Goal: Task Accomplishment & Management: Complete application form

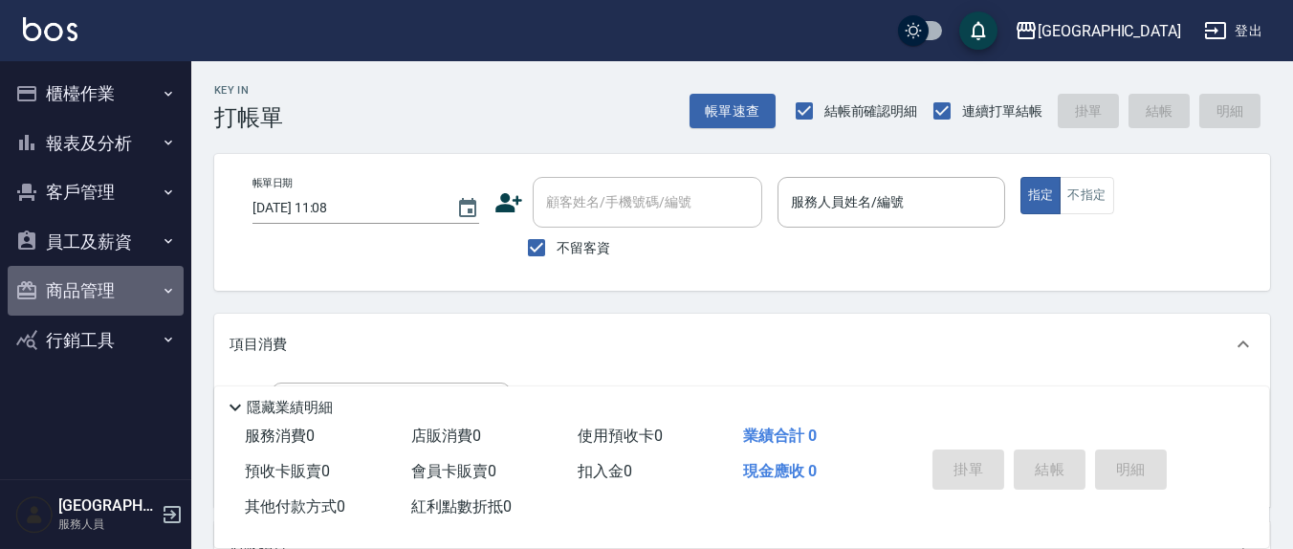
click at [147, 277] on button "商品管理" at bounding box center [96, 291] width 176 height 50
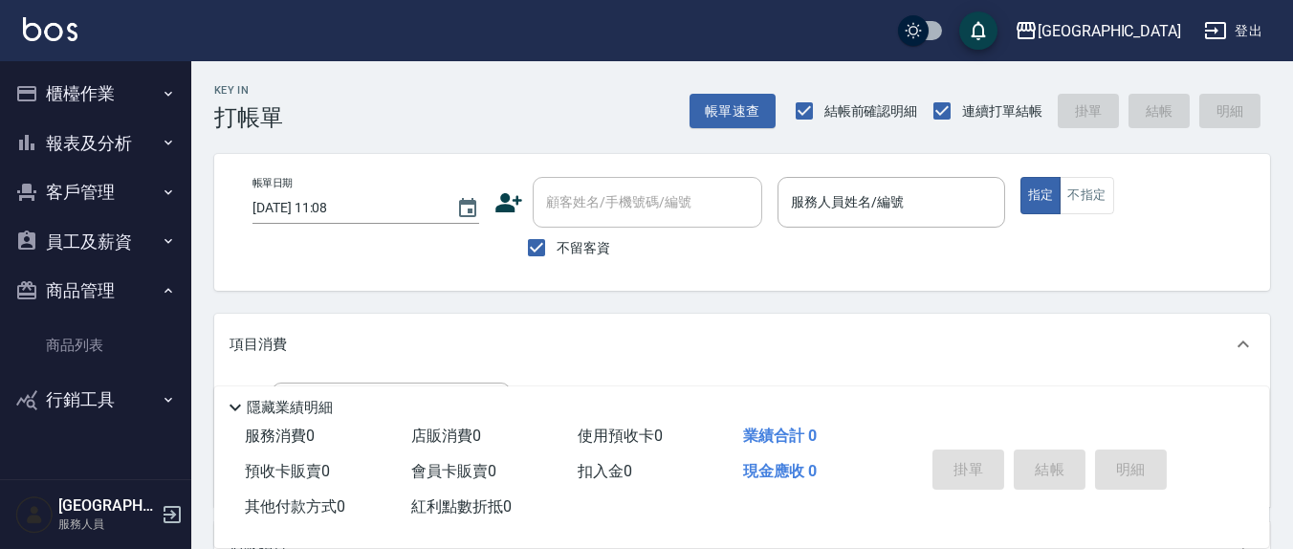
click at [114, 70] on button "櫃檯作業" at bounding box center [96, 94] width 176 height 50
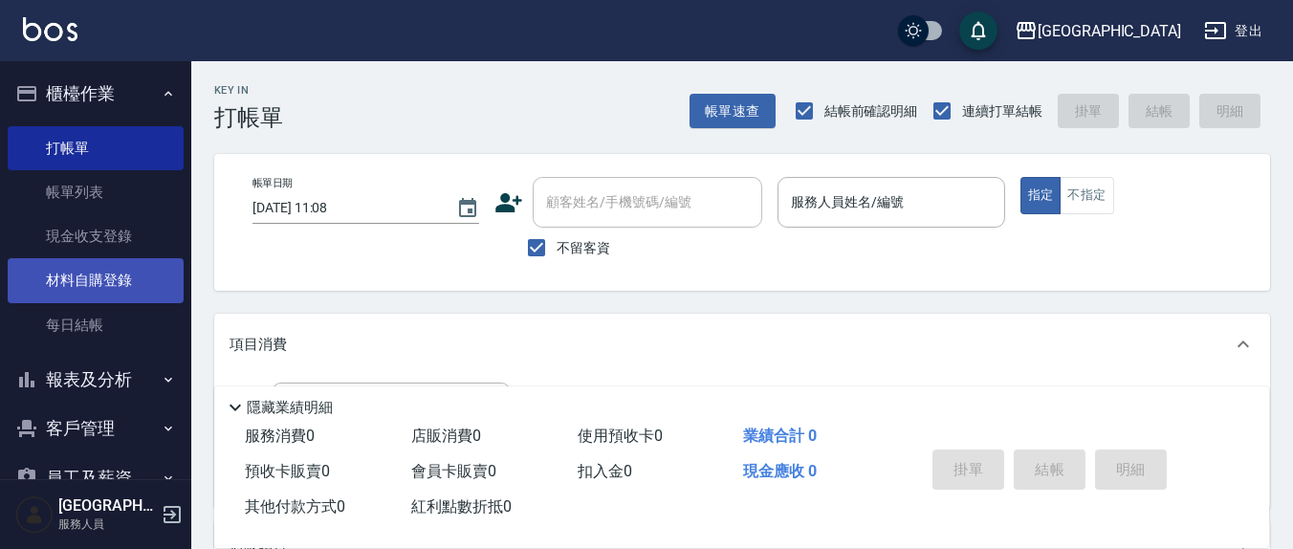
click at [89, 283] on link "材料自購登錄" at bounding box center [96, 280] width 176 height 44
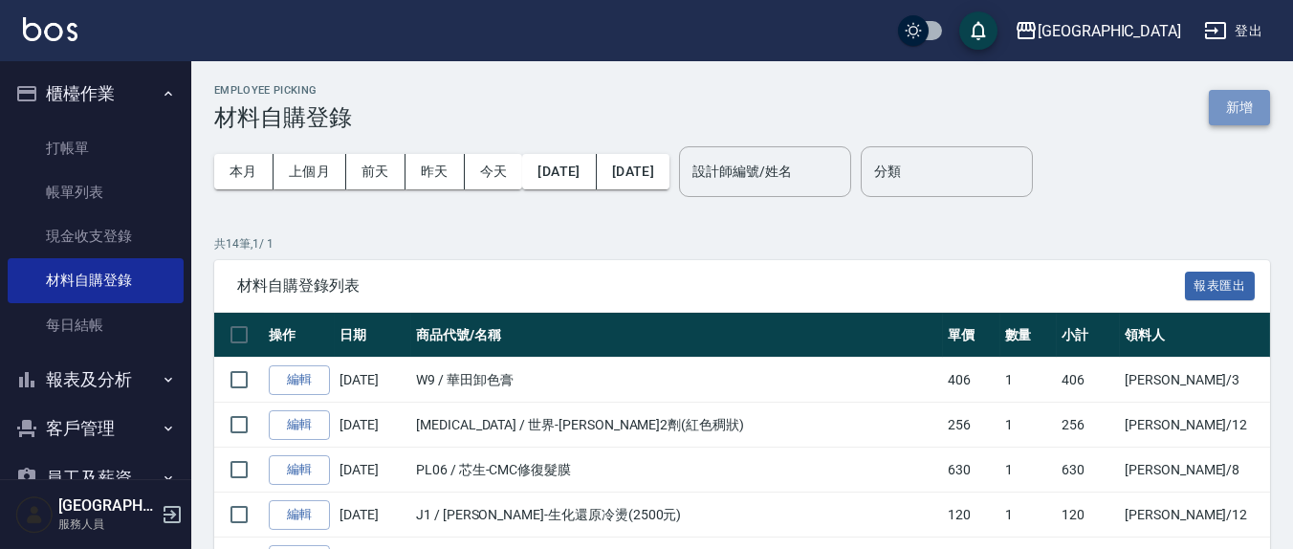
click at [1226, 91] on button "新增" at bounding box center [1239, 107] width 61 height 35
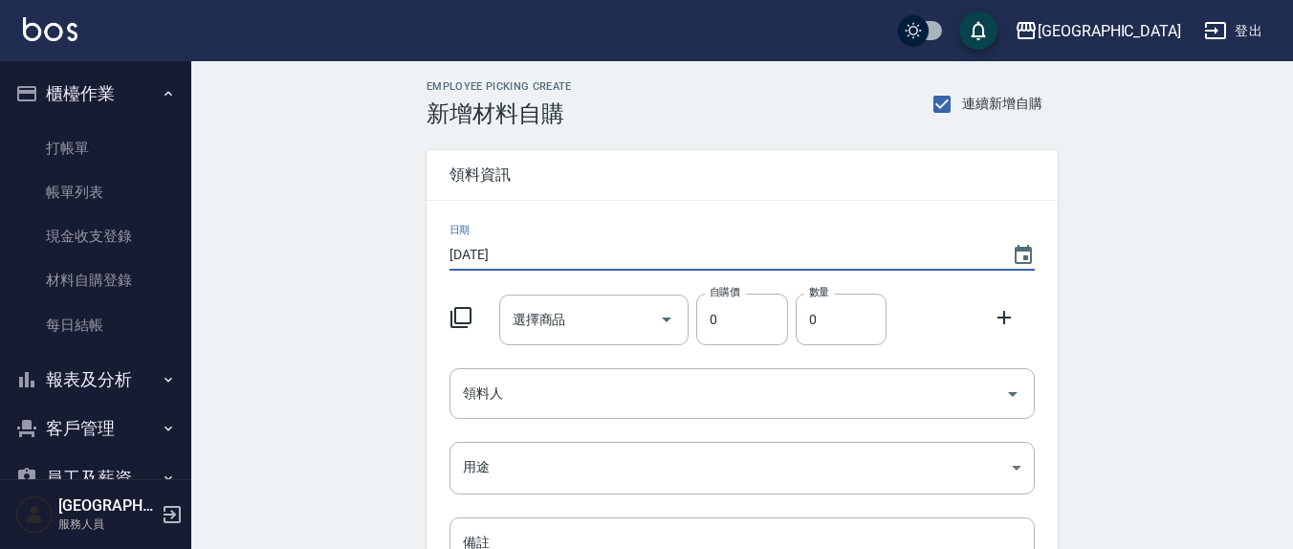
click at [519, 259] on input "2025/08/17" at bounding box center [720, 255] width 543 height 32
click at [516, 258] on input "2025/08/17" at bounding box center [720, 255] width 543 height 32
click at [535, 255] on input "2025/08/17" at bounding box center [720, 255] width 543 height 32
click at [494, 249] on input "2025/08/17" at bounding box center [720, 255] width 543 height 32
click at [447, 245] on div "日期 1970/01/01 選擇商品 選擇商品 自購價 0 自購價 數量 0 數量 領料人 領料人 用途 ​ 用途 備註 x 備註" at bounding box center [741, 430] width 631 height 459
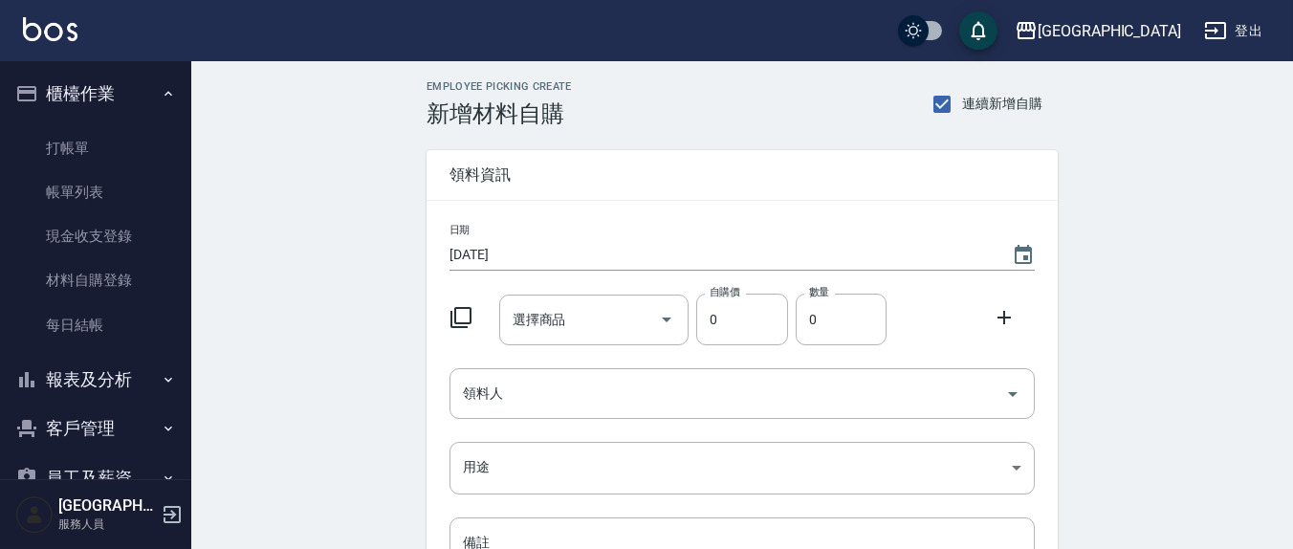
drag, startPoint x: 447, startPoint y: 248, endPoint x: 468, endPoint y: 250, distance: 21.2
click at [451, 249] on div "日期 1970/01/01 選擇商品 選擇商品 自購價 0 自購價 數量 0 數量 領料人 領料人 用途 ​ 用途 備註 x 備註" at bounding box center [741, 430] width 631 height 459
click at [468, 250] on input "1970/01/01" at bounding box center [720, 255] width 543 height 32
type input "2025/08/08"
click at [529, 327] on div "選擇商品 選擇商品" at bounding box center [594, 319] width 190 height 51
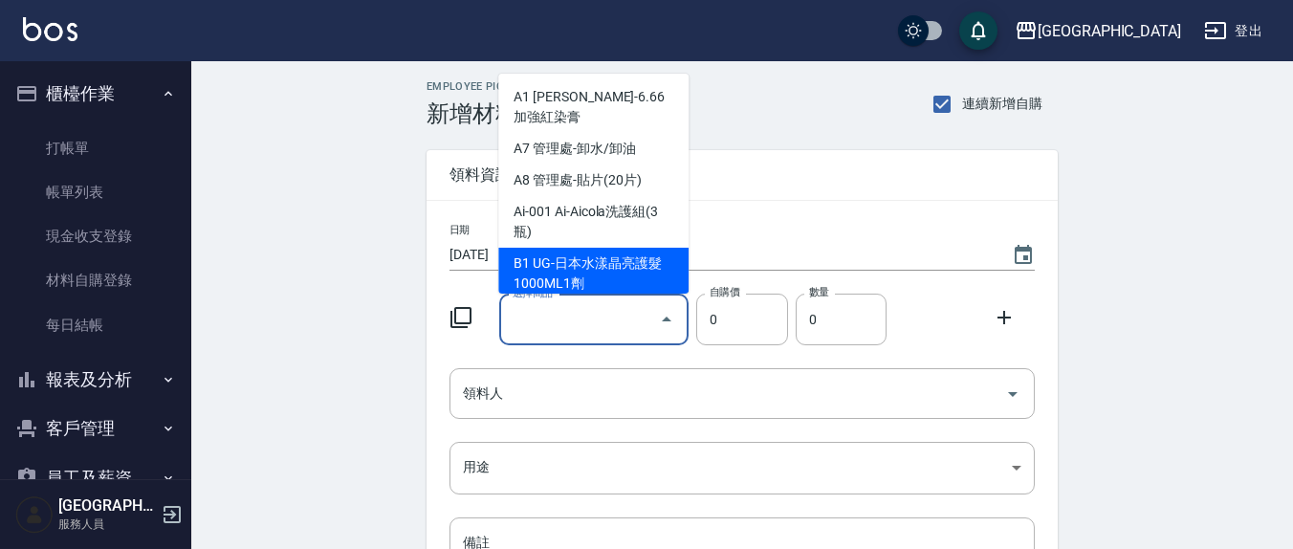
click at [468, 320] on icon at bounding box center [460, 317] width 23 height 23
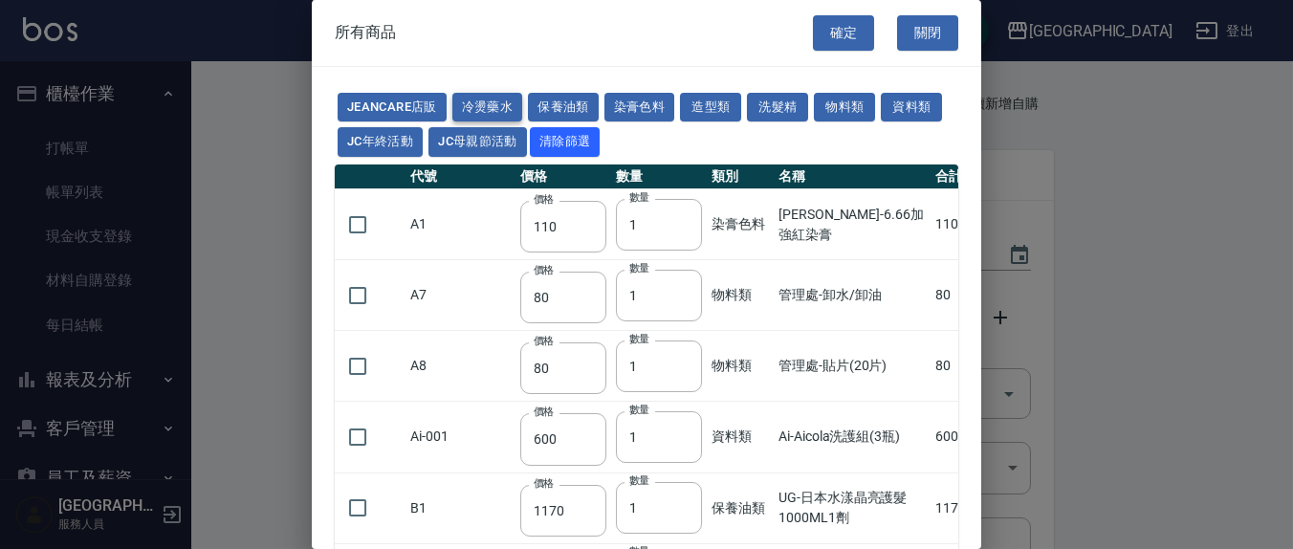
click at [490, 109] on button "冷燙藥水" at bounding box center [487, 108] width 71 height 30
click at [490, 110] on button "冷燙藥水" at bounding box center [487, 108] width 71 height 30
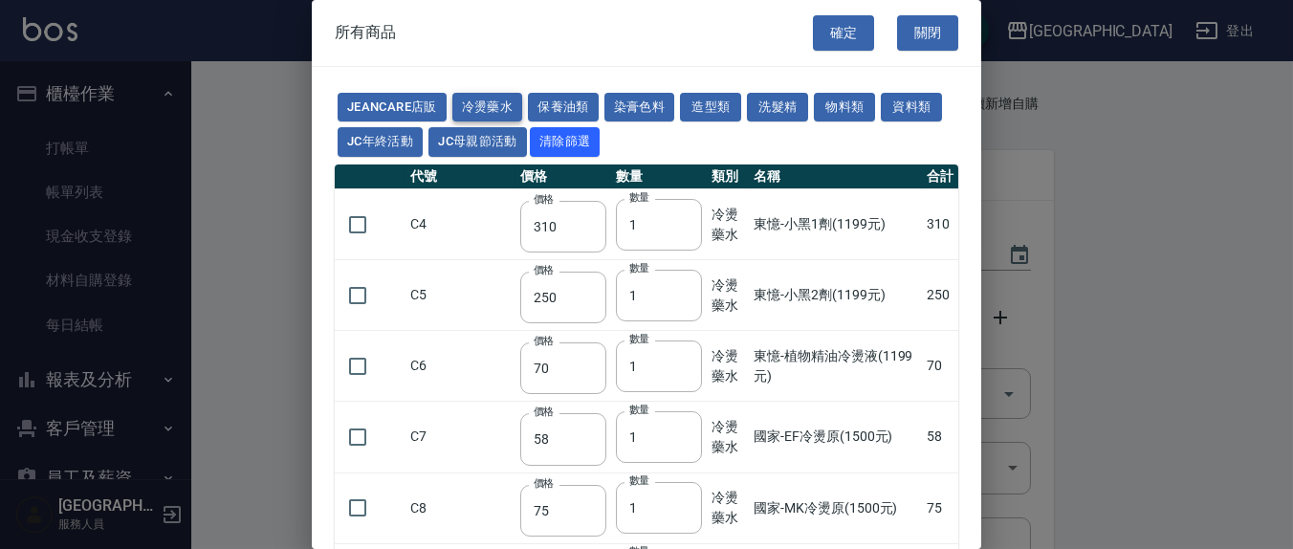
type input "310"
type input "250"
type input "70"
type input "58"
type input "75"
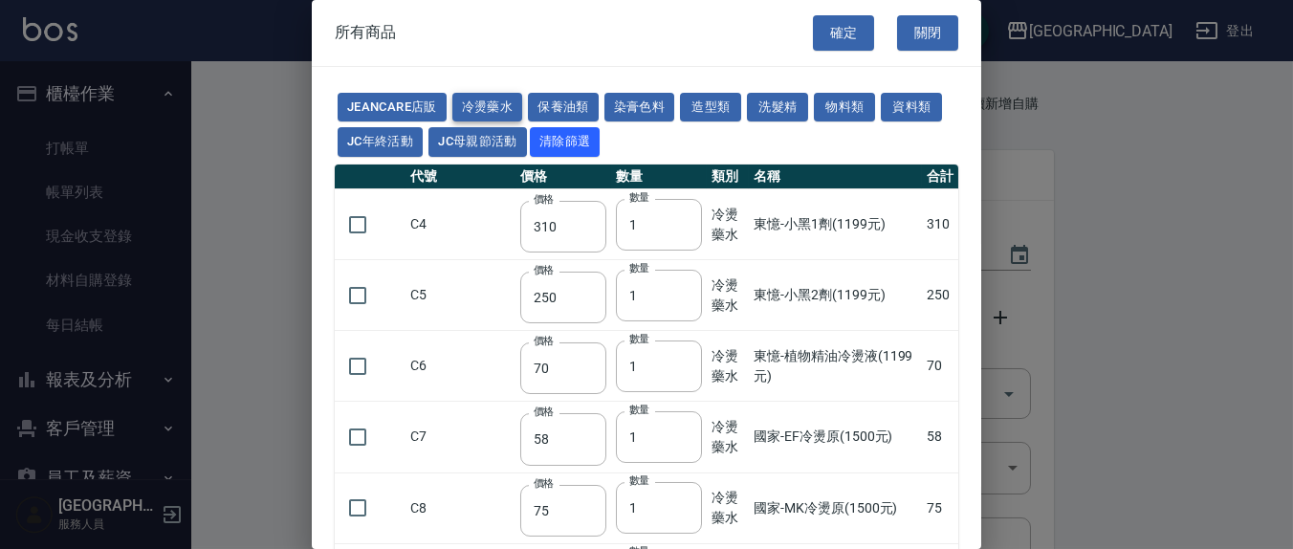
type input "350"
type input "180"
type input "240"
type input "216"
type input "270"
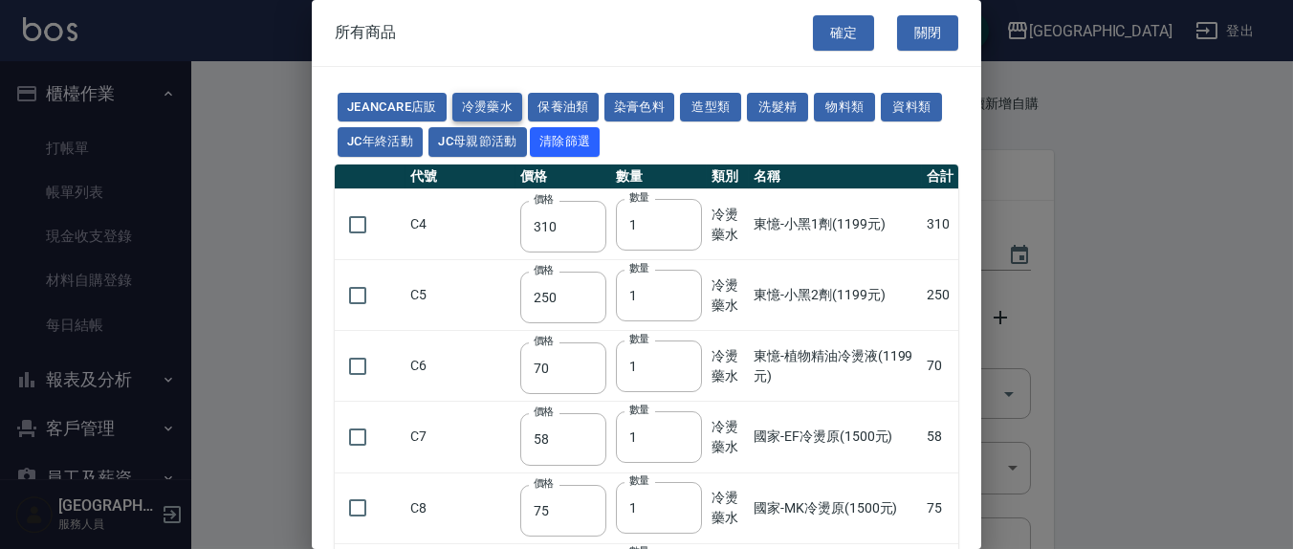
type input "45"
type input "270"
type input "160"
type input "250"
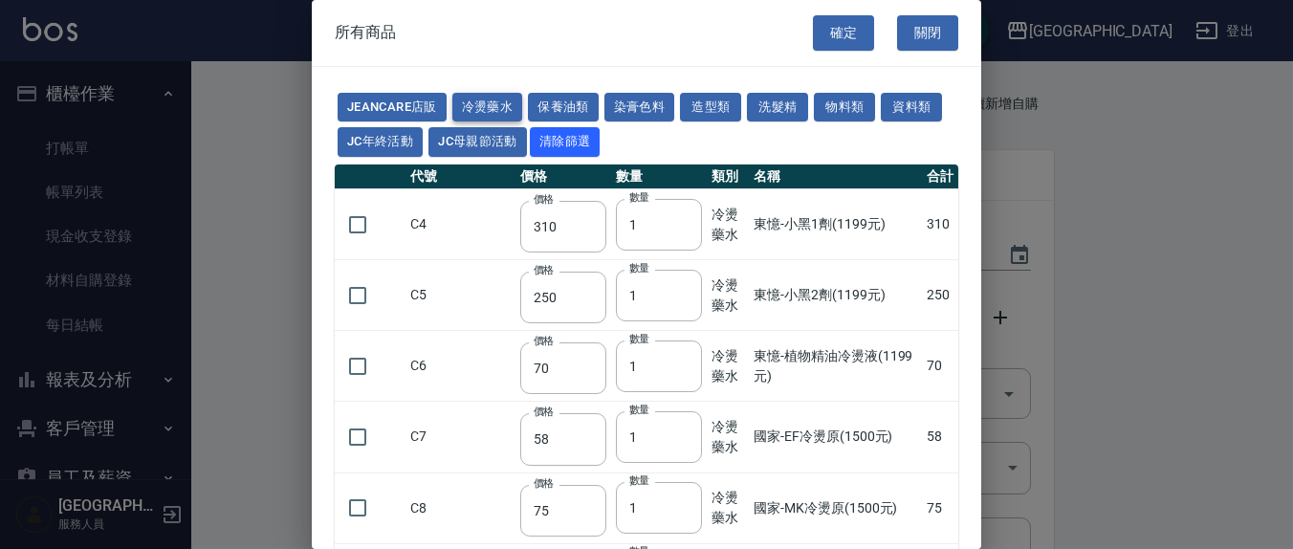
type input "135"
type input "260"
type input "450"
type input "220"
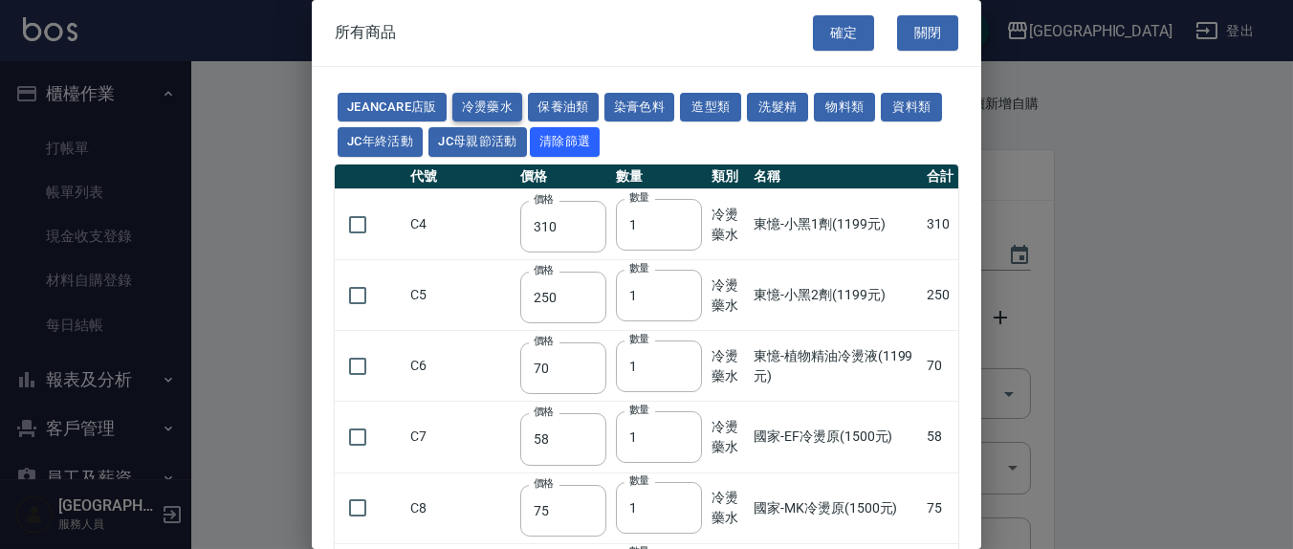
type input "225"
type input "300"
type input "700"
type input "180"
type input "488"
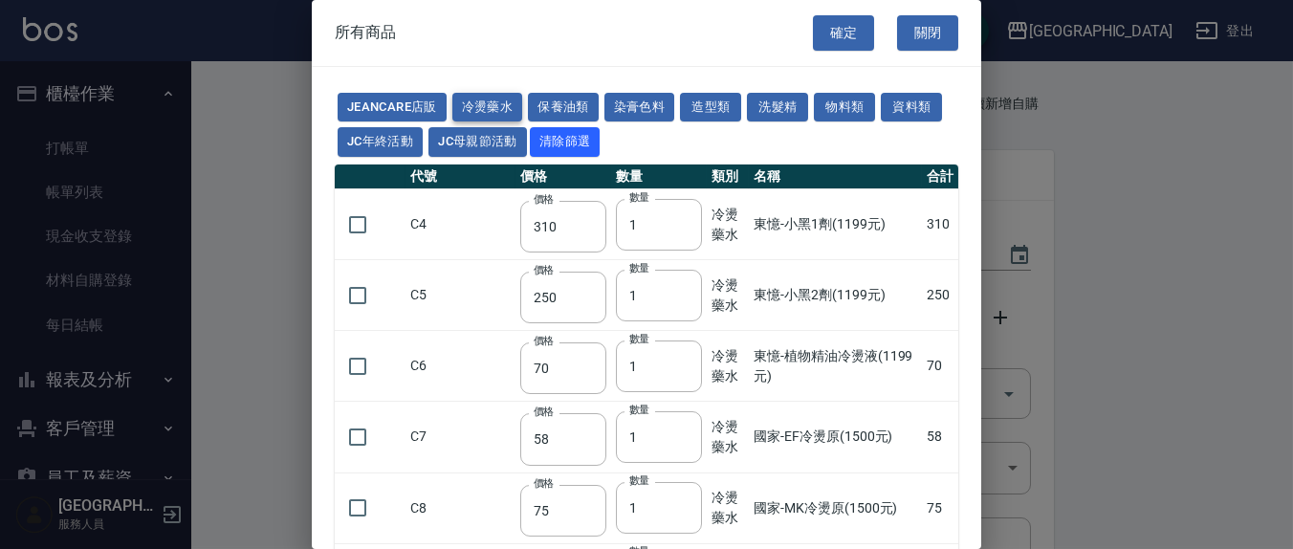
type input "263"
type input "440"
type input "480"
type input "256"
type input "147"
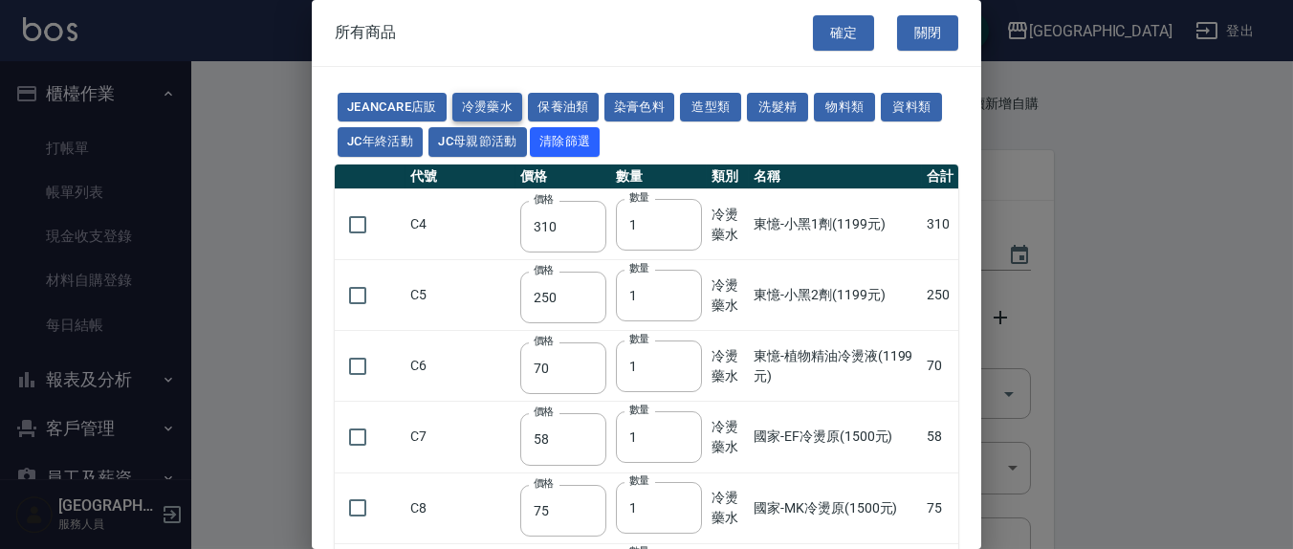
type input "77"
type input "840"
type input "315"
type input "245"
type input "455"
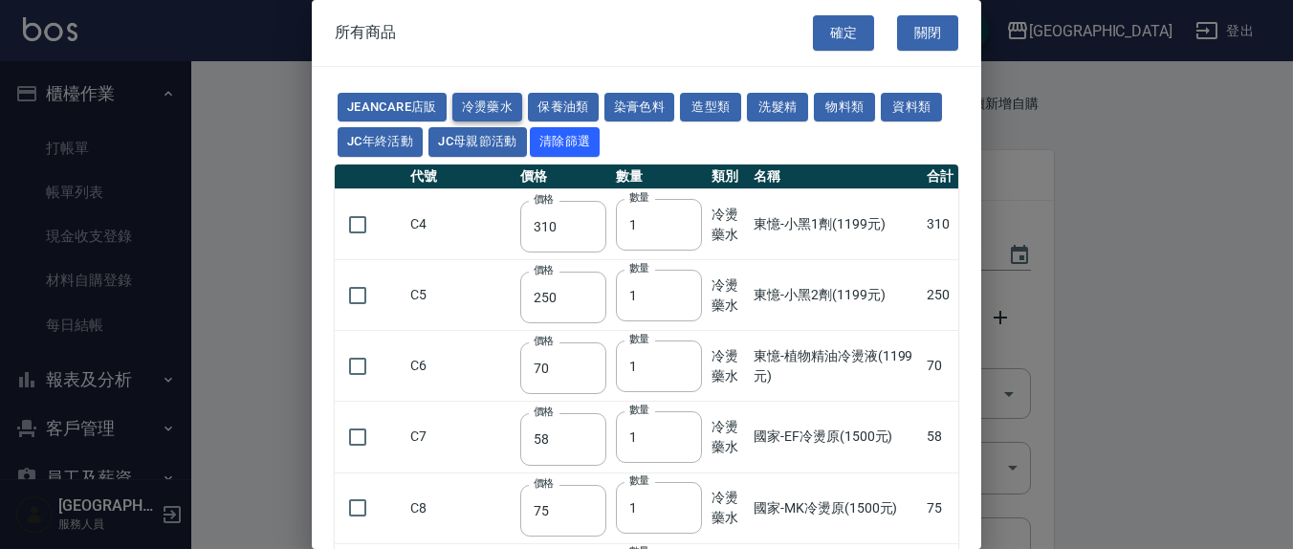
type input "840"
type input "630"
click at [490, 110] on button "冷燙藥水" at bounding box center [487, 108] width 71 height 30
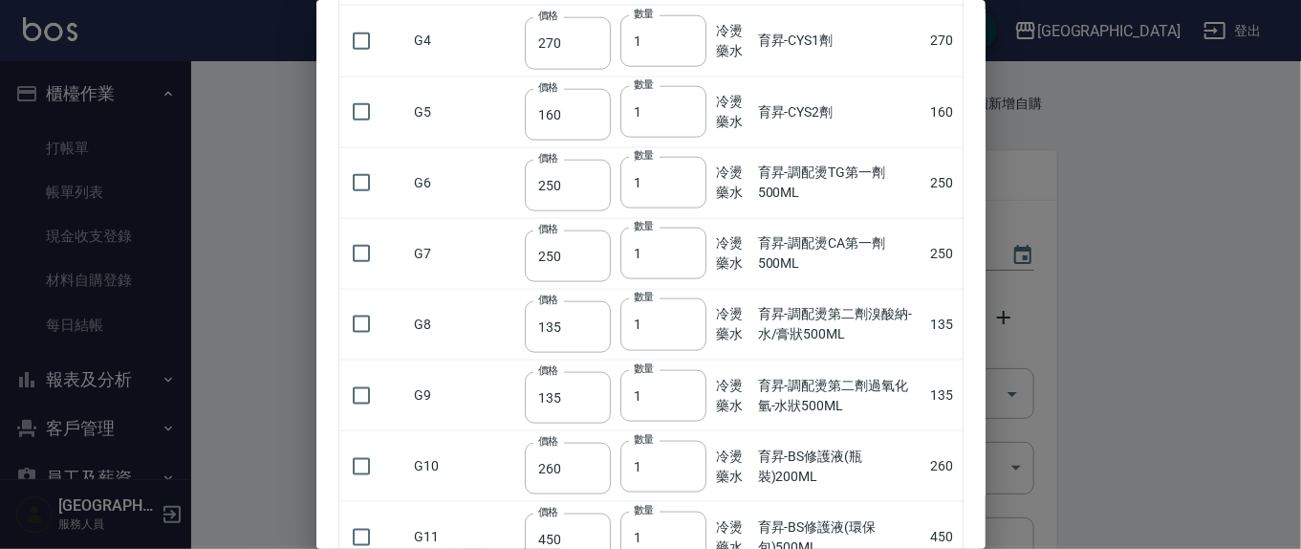
scroll to position [995, 0]
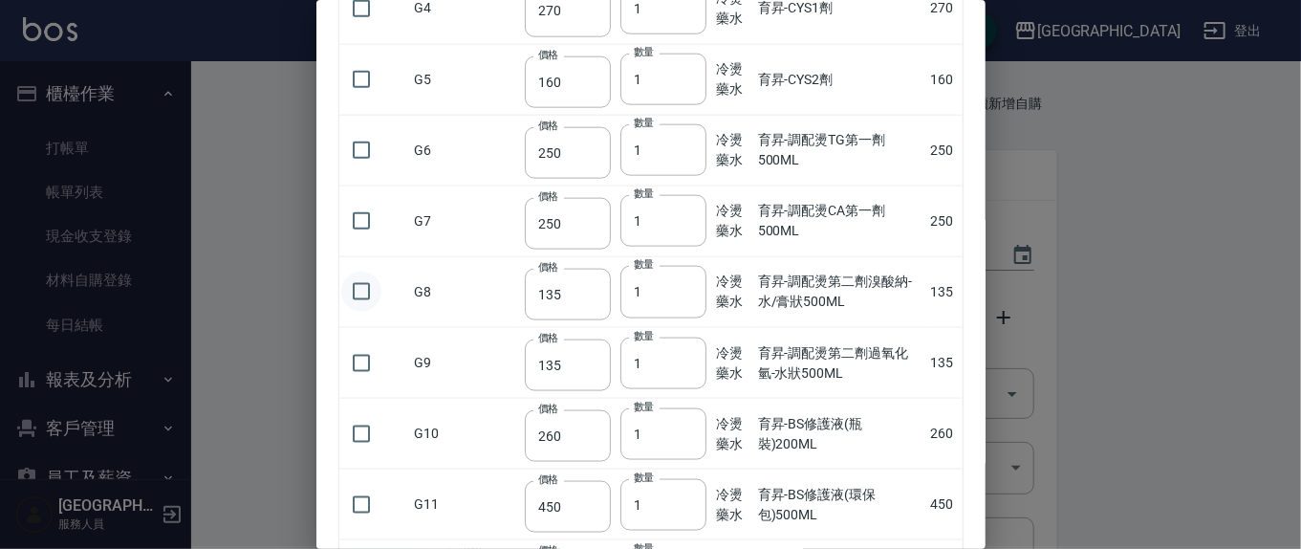
click at [361, 287] on input "checkbox" at bounding box center [361, 292] width 40 height 40
checkbox input "true"
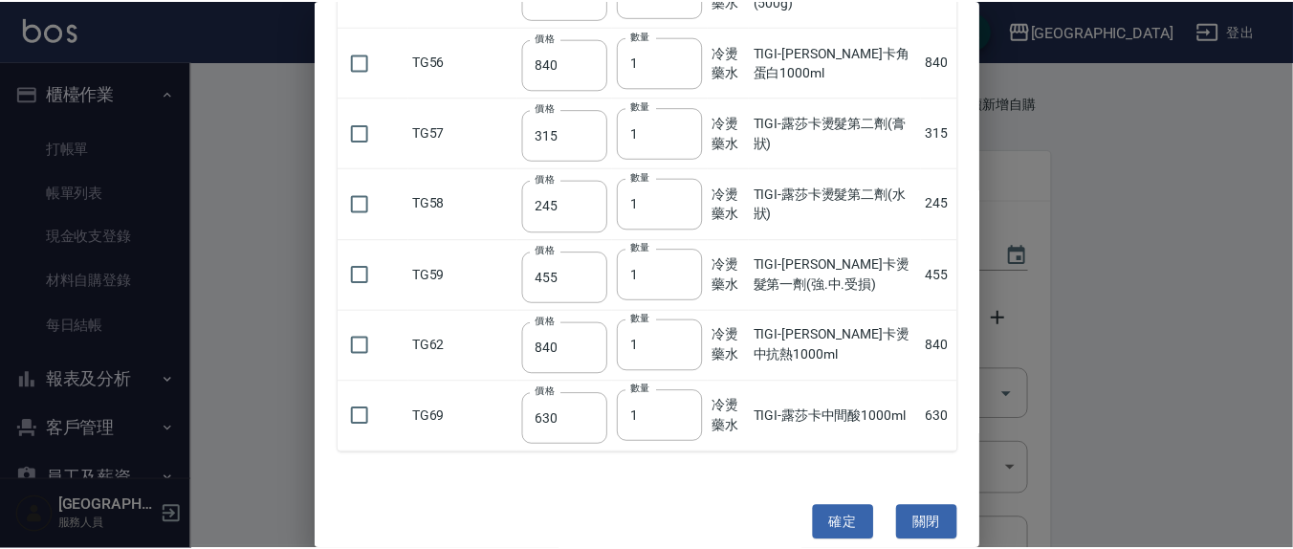
scroll to position [2515, 0]
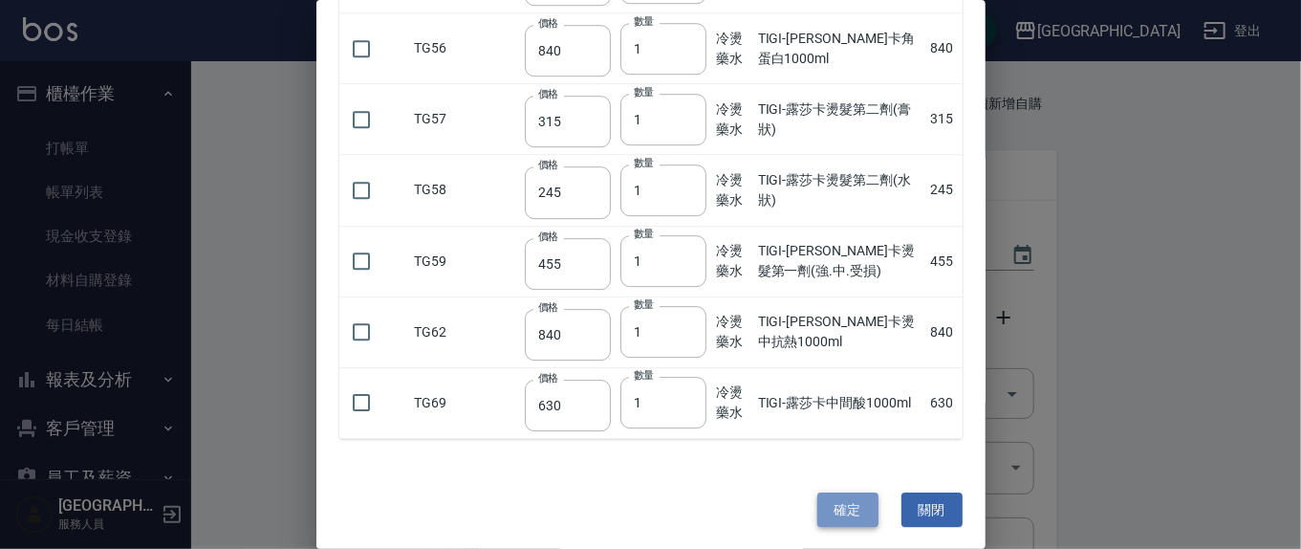
click at [841, 497] on button "確定" at bounding box center [847, 509] width 61 height 35
type input "育昇-調配燙第二劑溴酸納-水/膏狀500ML"
type input "135"
type input "1"
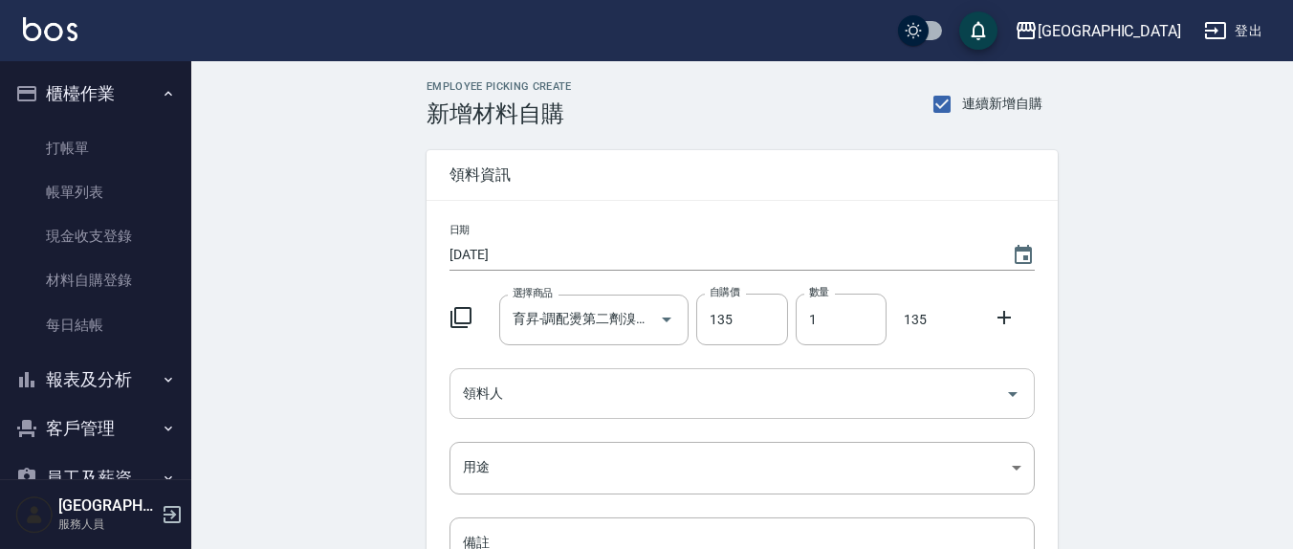
click at [583, 398] on input "領料人" at bounding box center [727, 393] width 539 height 33
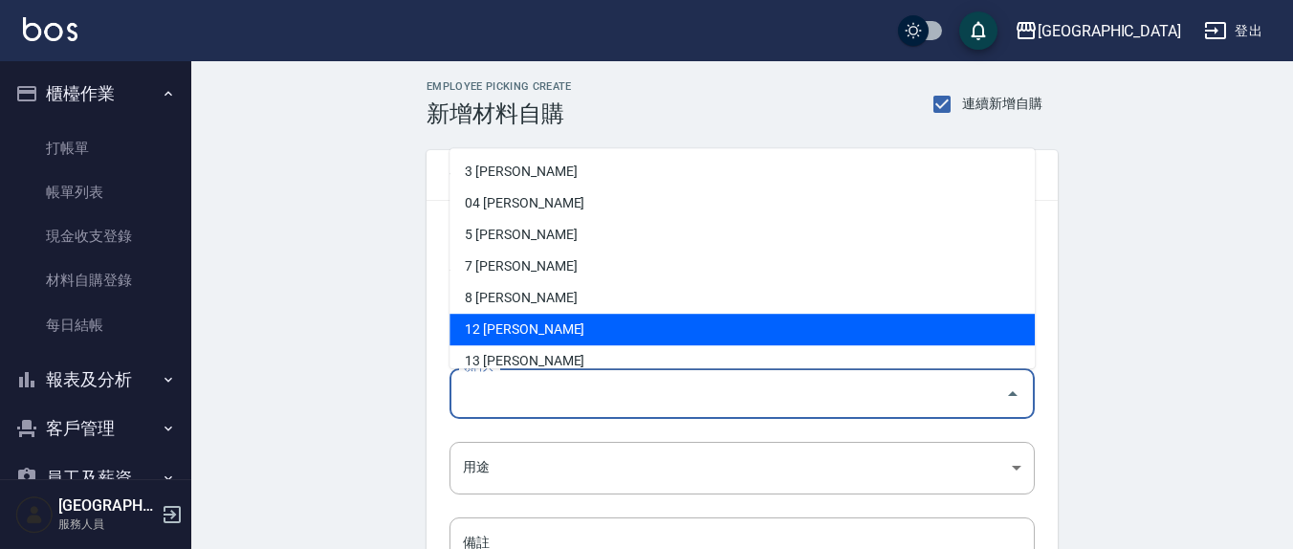
click at [500, 318] on li "12 呂桂花" at bounding box center [741, 331] width 585 height 32
type input "呂桂花"
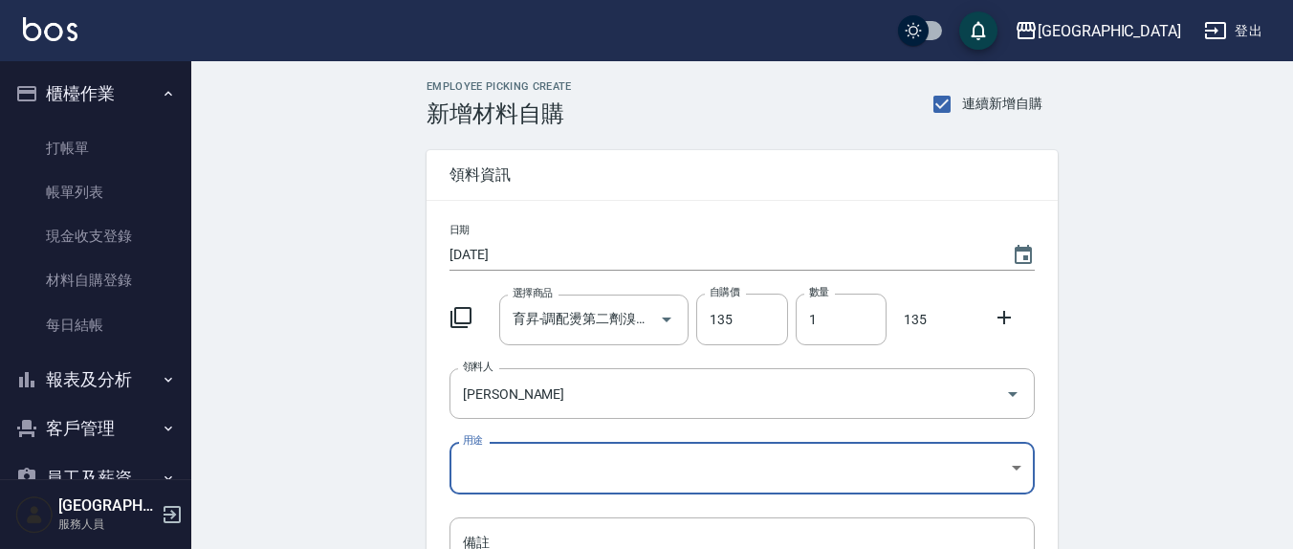
click at [498, 457] on body "上越新廟口 登出 櫃檯作業 打帳單 帳單列表 現金收支登錄 材料自購登錄 每日結帳 報表及分析 報表目錄 店家區間累計表 店家日報表 互助日報表 互助月報表 …" at bounding box center [646, 394] width 1293 height 788
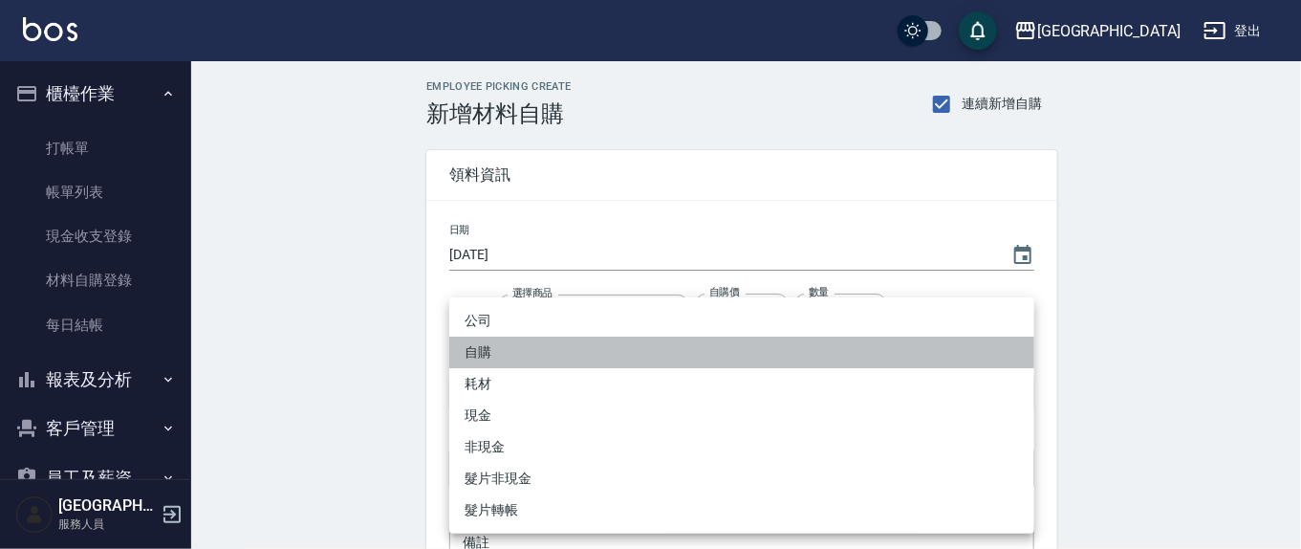
click at [479, 353] on li "自購" at bounding box center [741, 353] width 585 height 32
type input "自購"
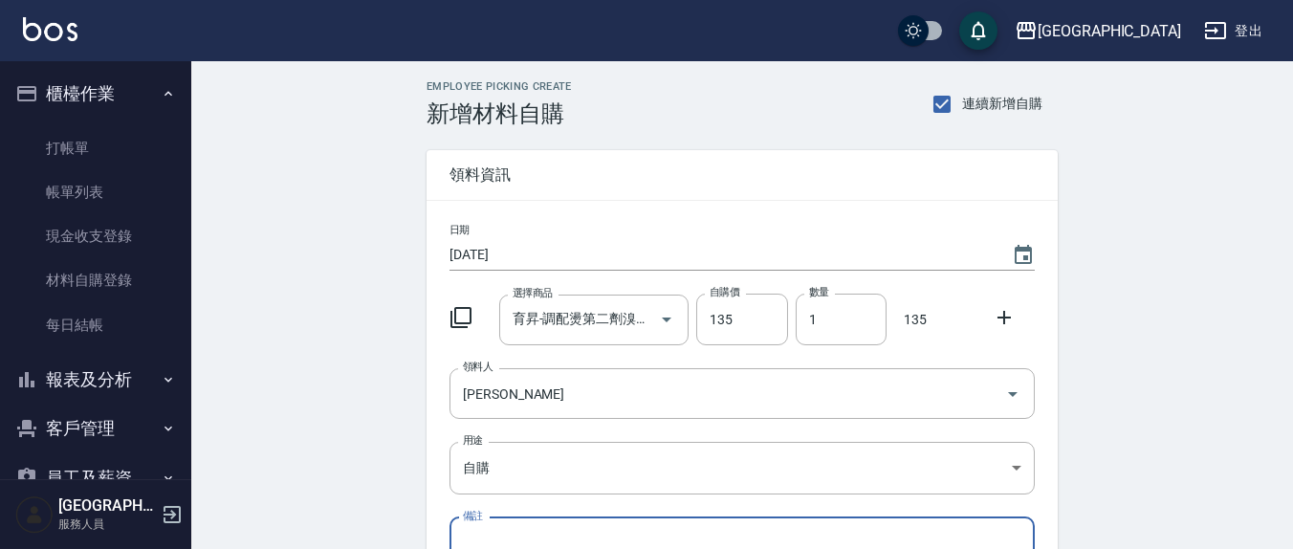
scroll to position [240, 0]
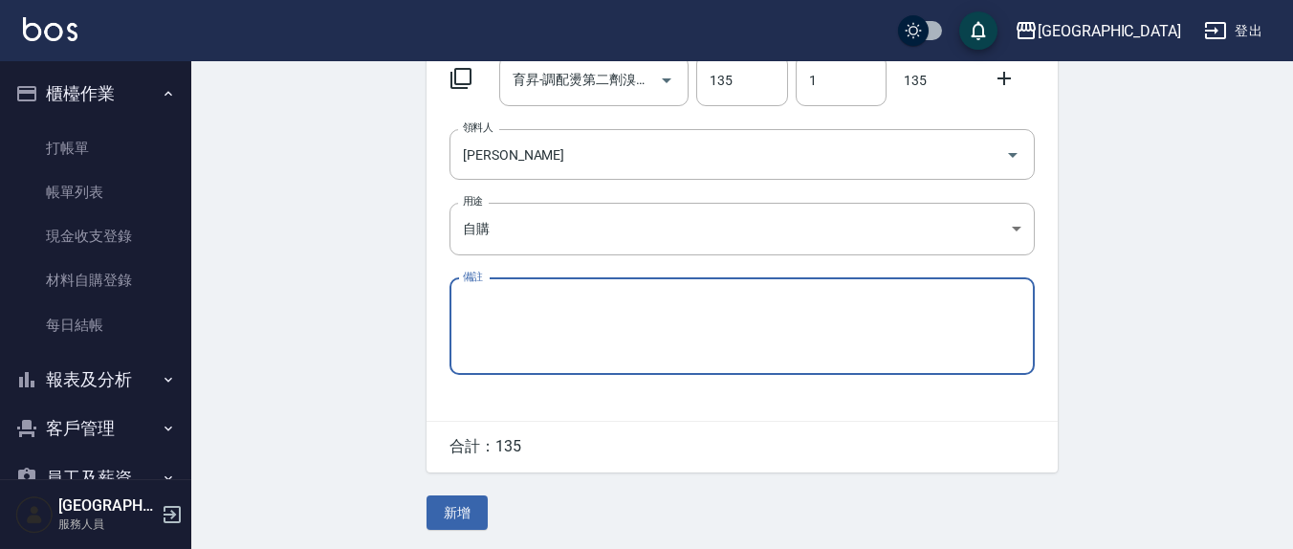
click at [447, 490] on div "Employee Picking Create 新增材料自購 連續新增自購 領料資訊 日期 2025/08/08 選擇商品 育昇-調配燙第二劑溴酸納-水/膏狀…" at bounding box center [741, 185] width 669 height 727
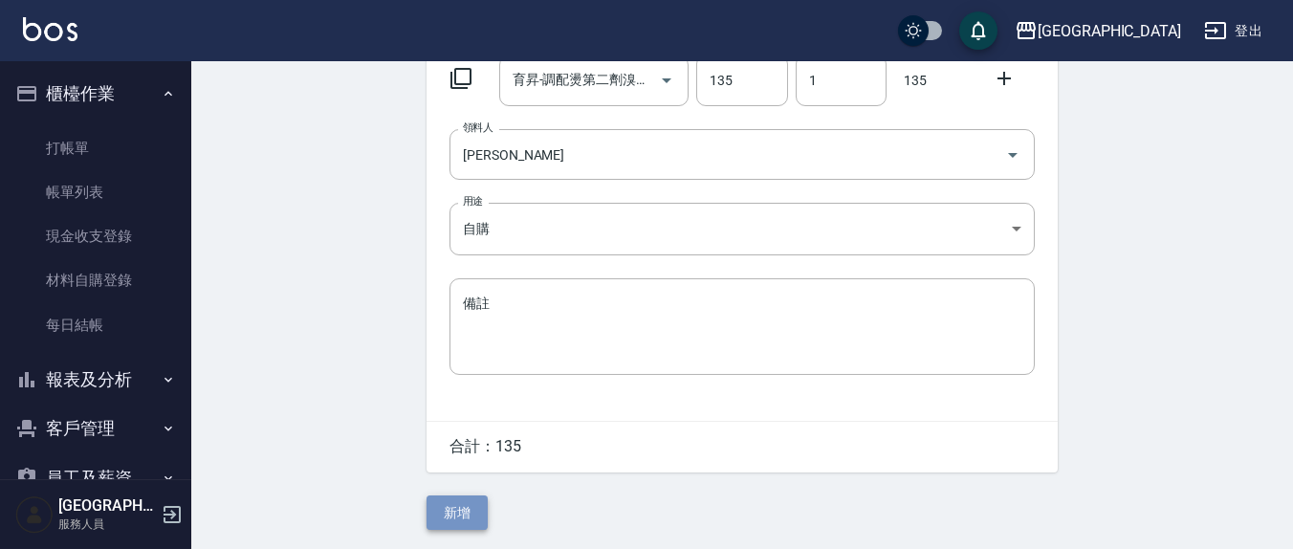
click at [483, 499] on button "新增" at bounding box center [456, 512] width 61 height 35
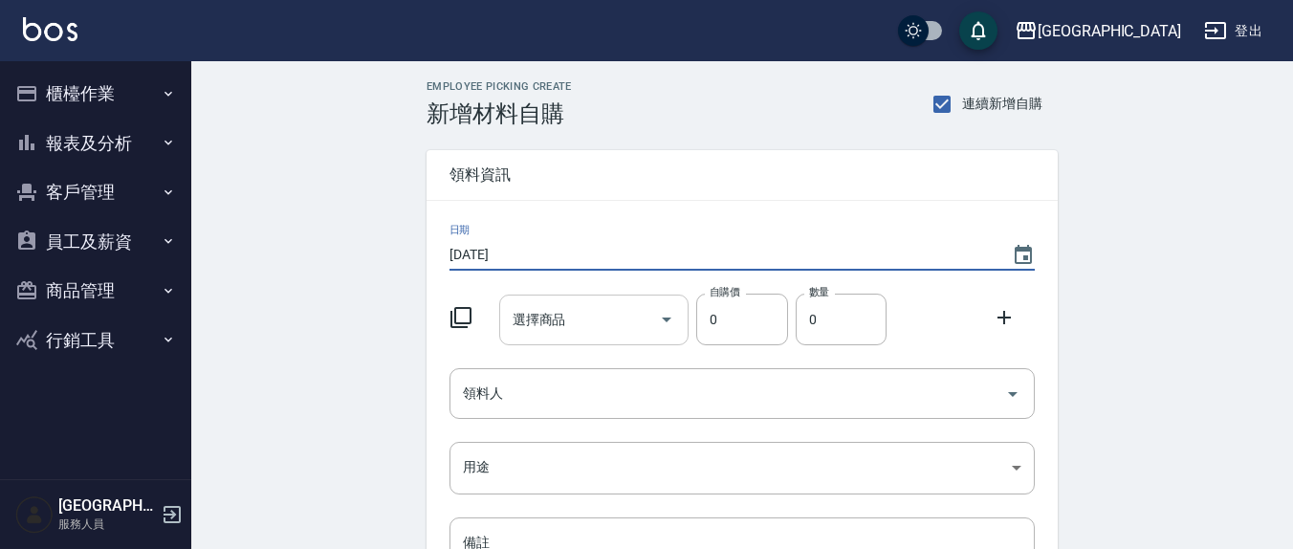
type input "2025/08/10"
click at [567, 316] on input "選擇商品" at bounding box center [580, 319] width 144 height 33
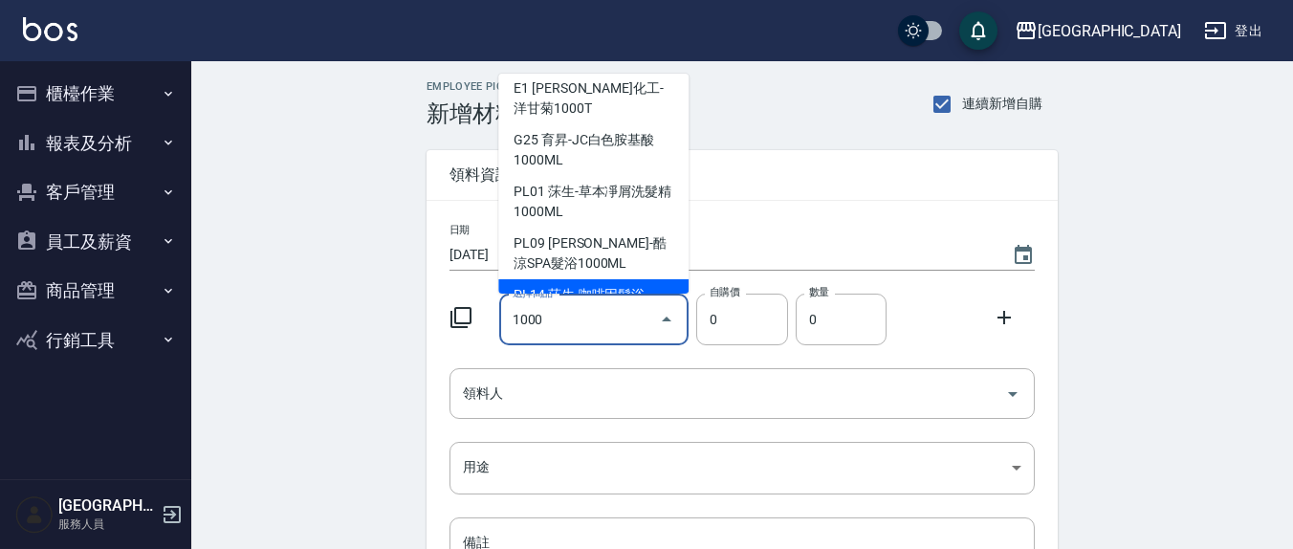
scroll to position [199, 0]
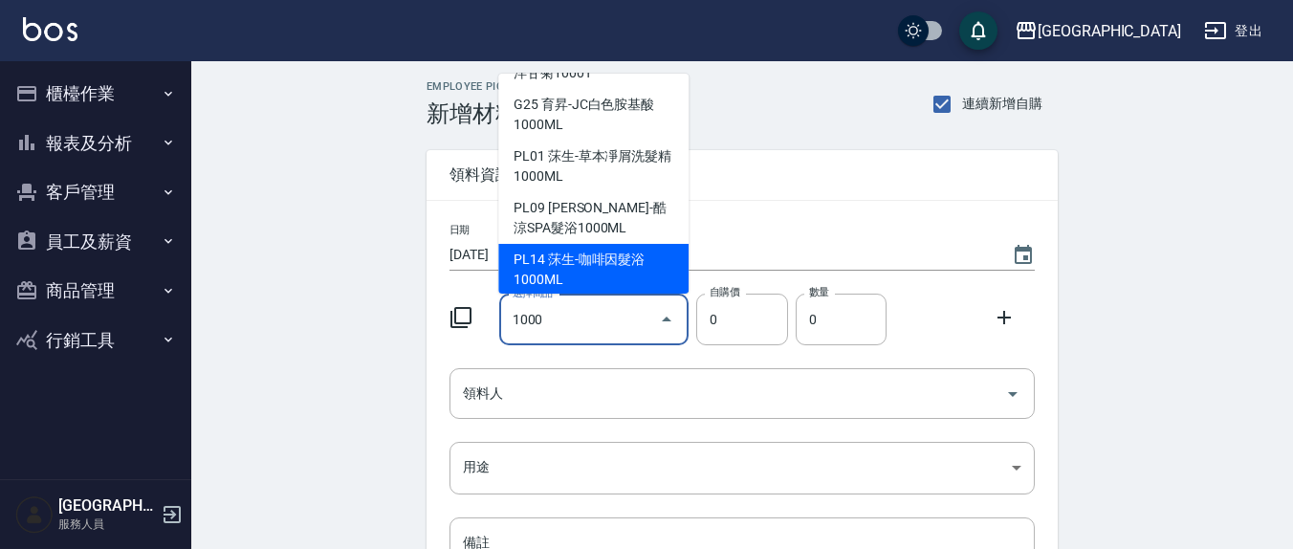
click at [651, 354] on div "日期 2025/08/10 選擇商品 1000 選擇商品 自購價 0 自購價 數量 0 數量 領料人 領料人 用途 ​ 用途 備註 x 備註" at bounding box center [741, 430] width 631 height 459
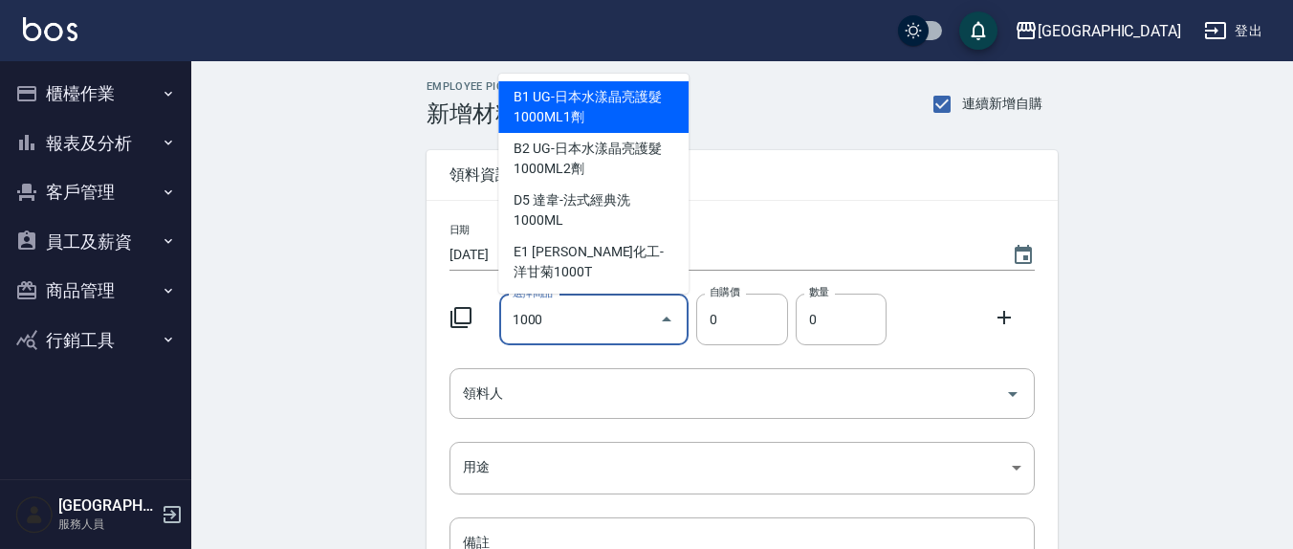
drag, startPoint x: 567, startPoint y: 317, endPoint x: 494, endPoint y: 310, distance: 73.1
click at [494, 310] on div "選擇商品 1000 選擇商品" at bounding box center [590, 316] width 198 height 58
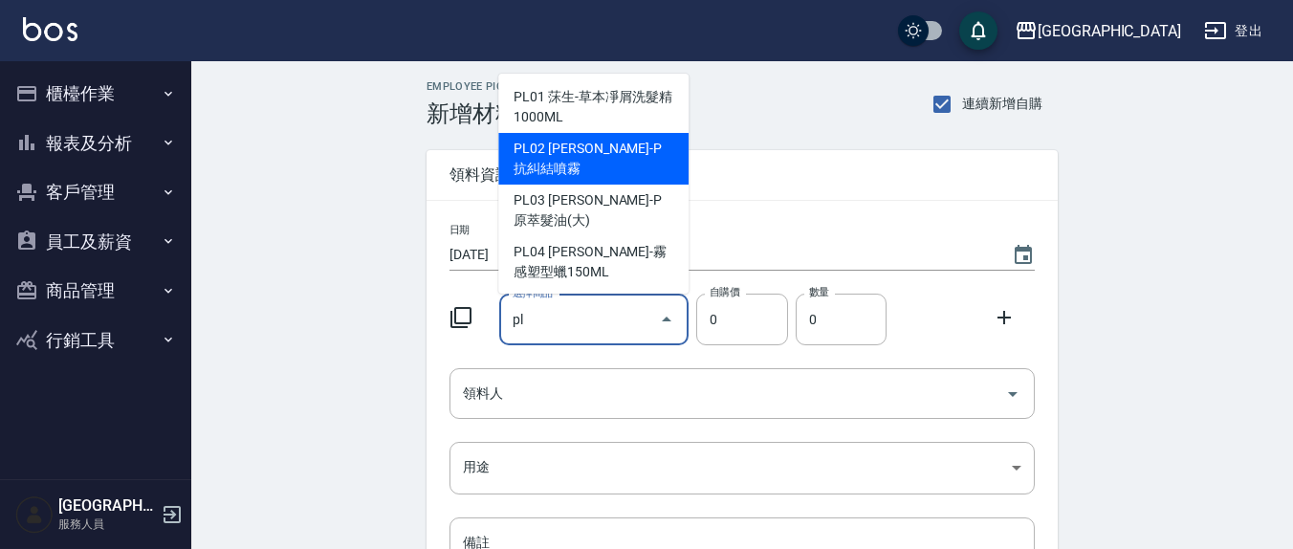
click at [595, 133] on li "PL02 荷昀-P抗糾結噴霧" at bounding box center [593, 159] width 190 height 52
type input "荷昀-P抗糾結噴霧"
type input "343"
type input "1"
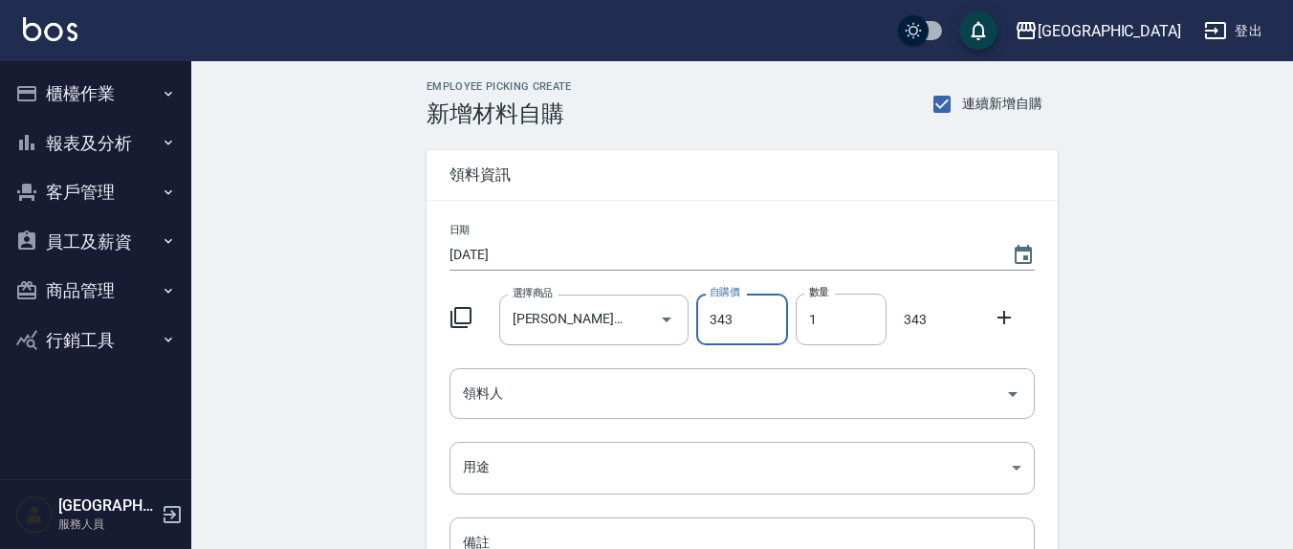
click at [532, 430] on div "日期 2025/08/10 選擇商品 荷昀-P抗糾結噴霧 選擇商品 自購價 343 自購價 數量 1 數量 343 領料人 領料人 用途 ​ 用途 備註 x …" at bounding box center [741, 430] width 631 height 459
click at [533, 386] on input "領料人" at bounding box center [727, 393] width 539 height 33
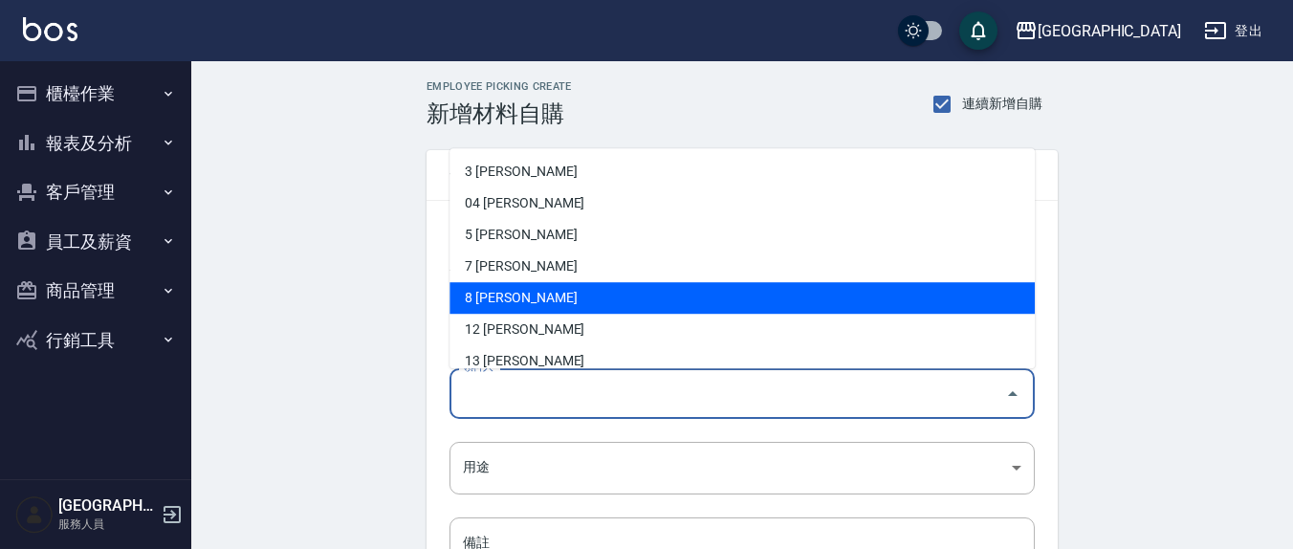
click at [528, 307] on li "8 林育萱" at bounding box center [741, 299] width 585 height 32
type input "林育萱"
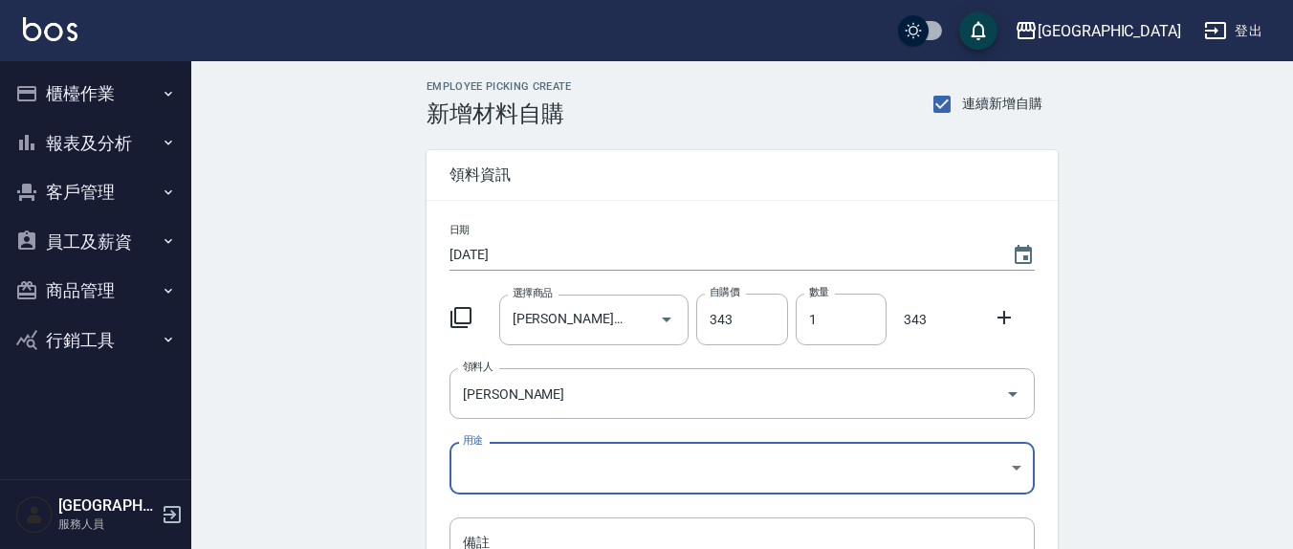
click at [536, 462] on body "上越新廟口 登出 櫃檯作業 打帳單 帳單列表 現金收支登錄 材料自購登錄 每日結帳 報表及分析 報表目錄 店家區間累計表 店家日報表 互助日報表 互助月報表 …" at bounding box center [646, 394] width 1293 height 788
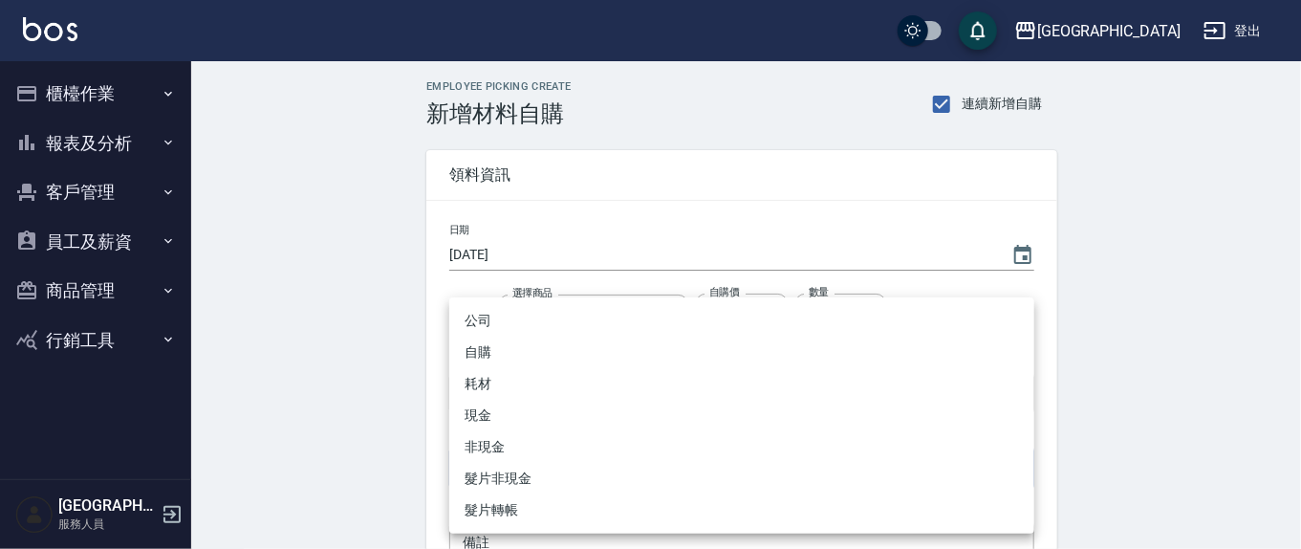
click at [505, 361] on li "自購" at bounding box center [741, 353] width 585 height 32
type input "自購"
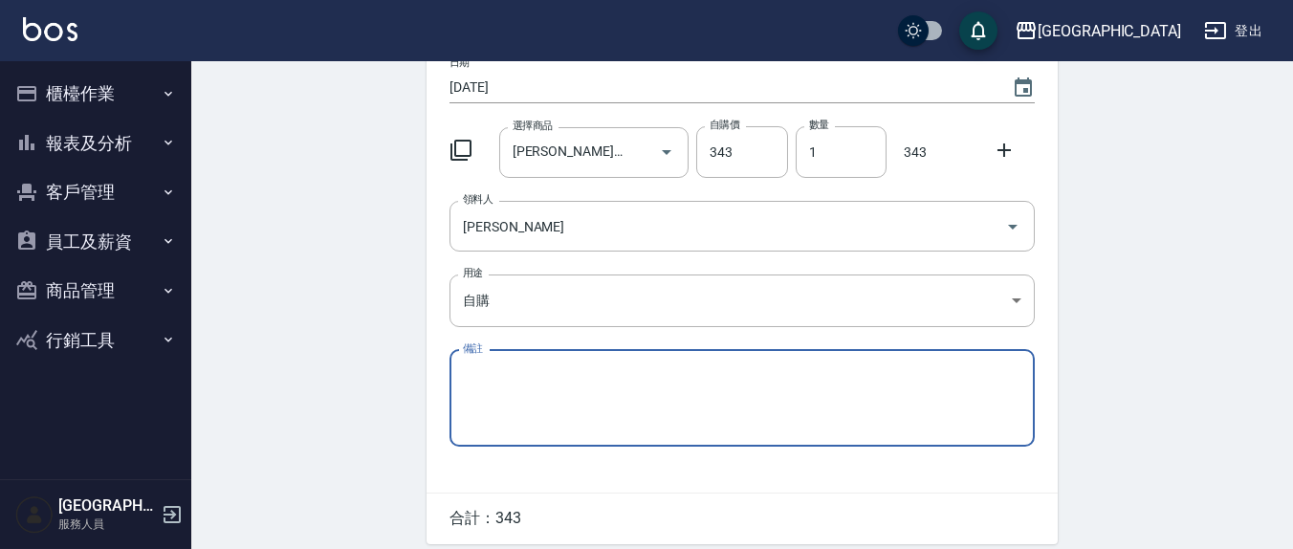
scroll to position [240, 0]
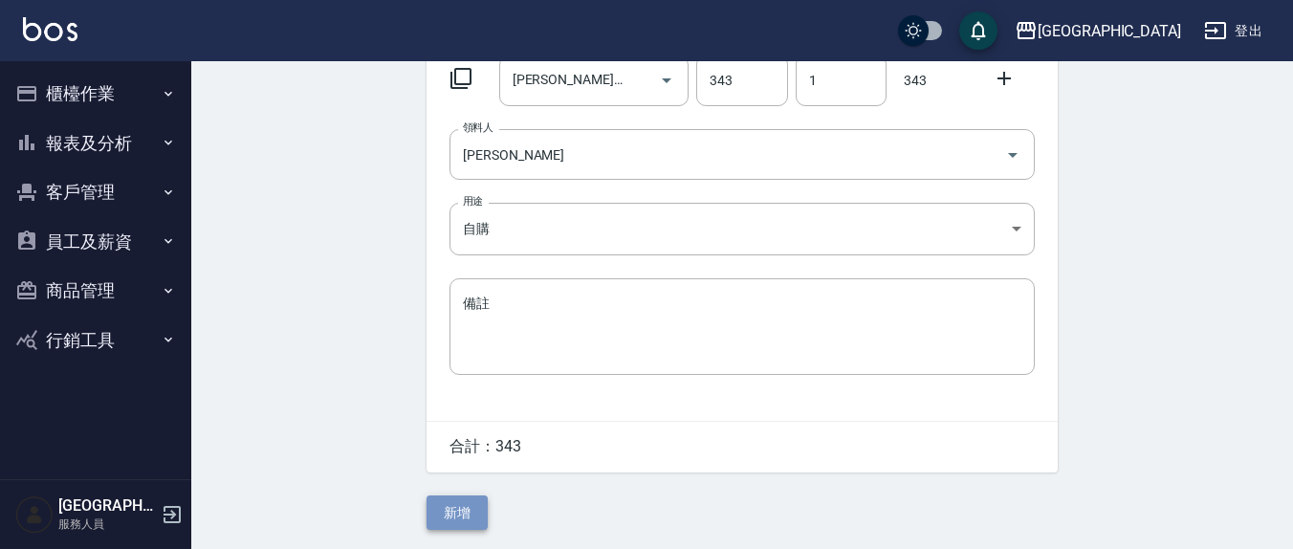
click at [459, 517] on button "新增" at bounding box center [456, 512] width 61 height 35
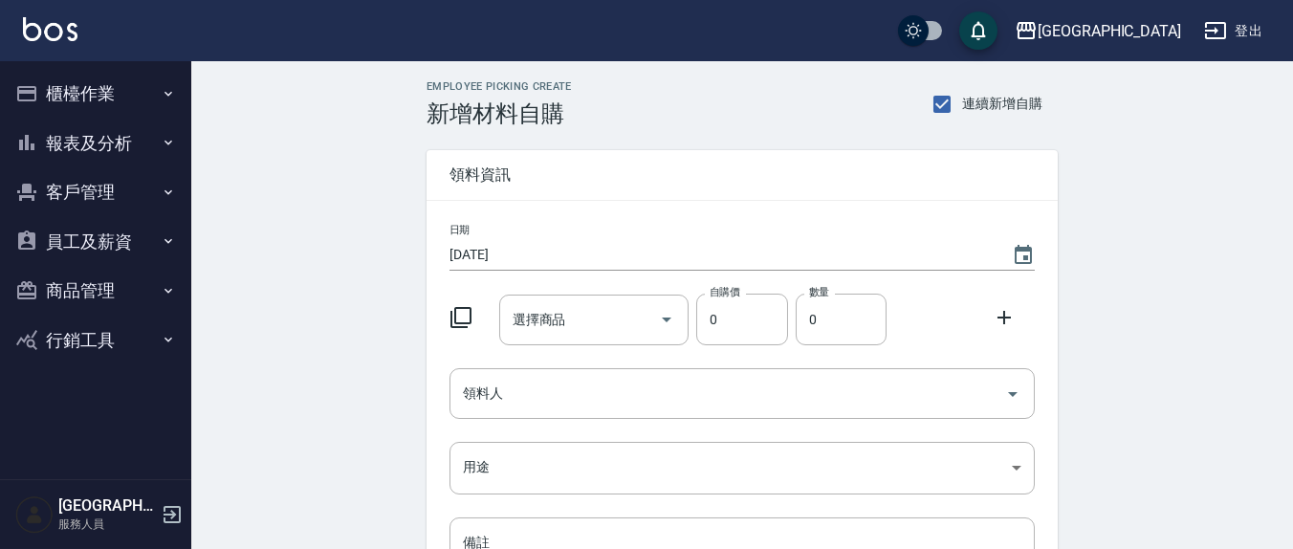
click at [98, 98] on button "櫃檯作業" at bounding box center [96, 94] width 176 height 50
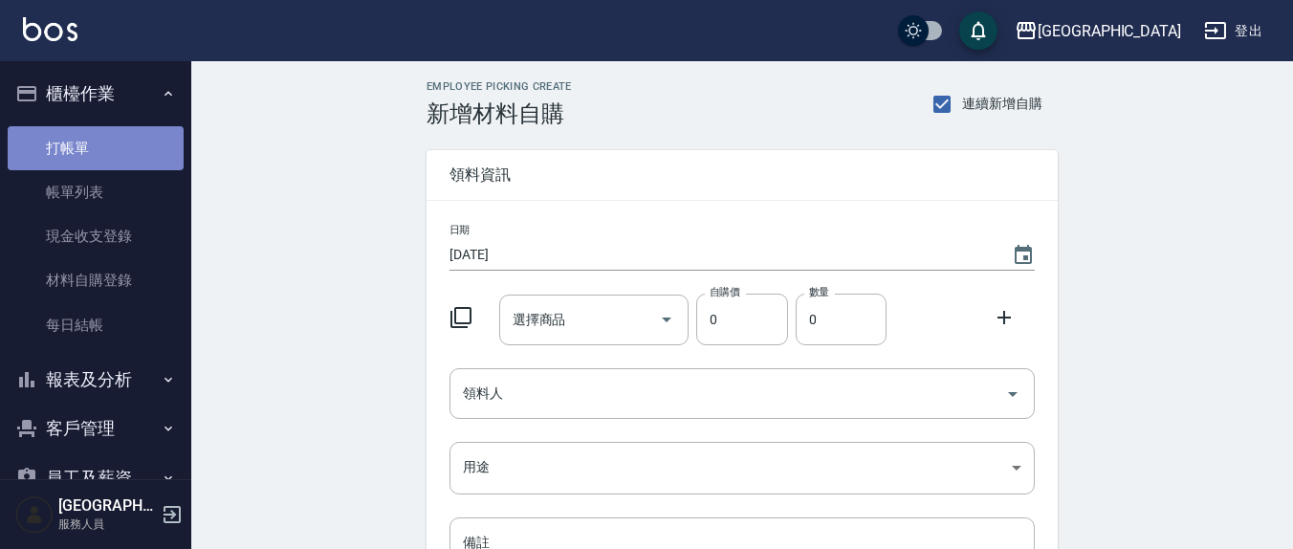
drag, startPoint x: 100, startPoint y: 140, endPoint x: 117, endPoint y: 134, distance: 17.2
click at [99, 140] on link "打帳單" at bounding box center [96, 148] width 176 height 44
